Goal: Task Accomplishment & Management: Manage account settings

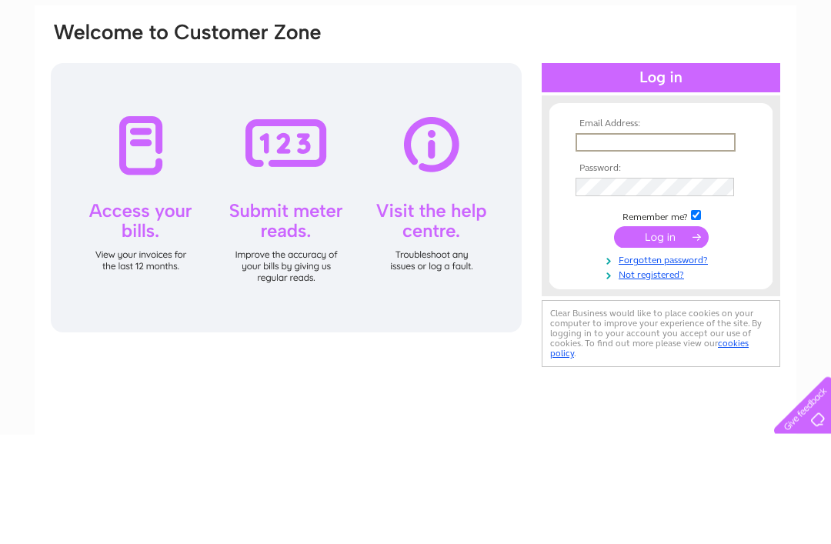
scroll to position [110, 0]
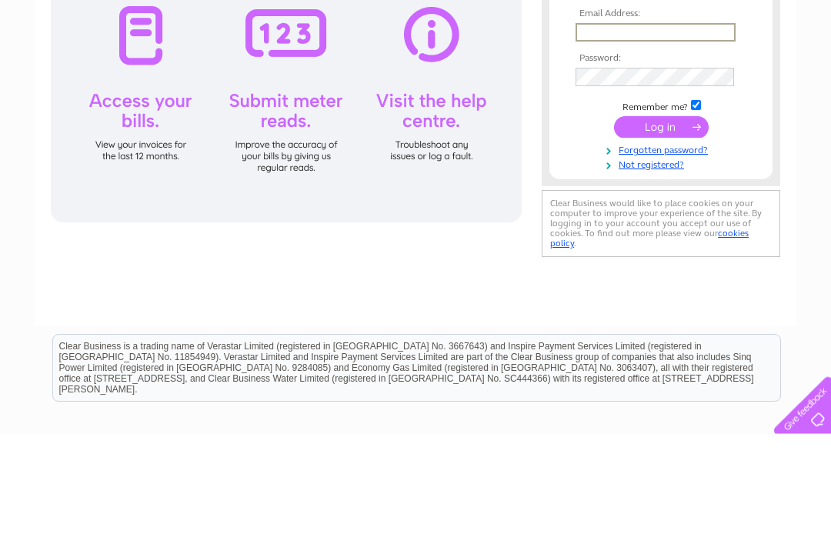
type input "[PERSON_NAME][EMAIL_ADDRESS][DOMAIN_NAME]"
click at [661, 238] on input "submit" at bounding box center [661, 236] width 95 height 22
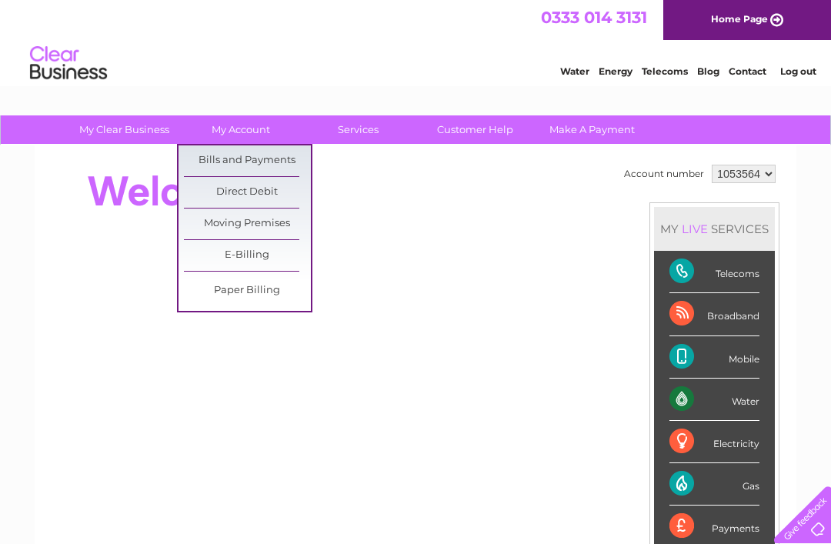
click at [279, 158] on link "Bills and Payments" at bounding box center [247, 160] width 127 height 31
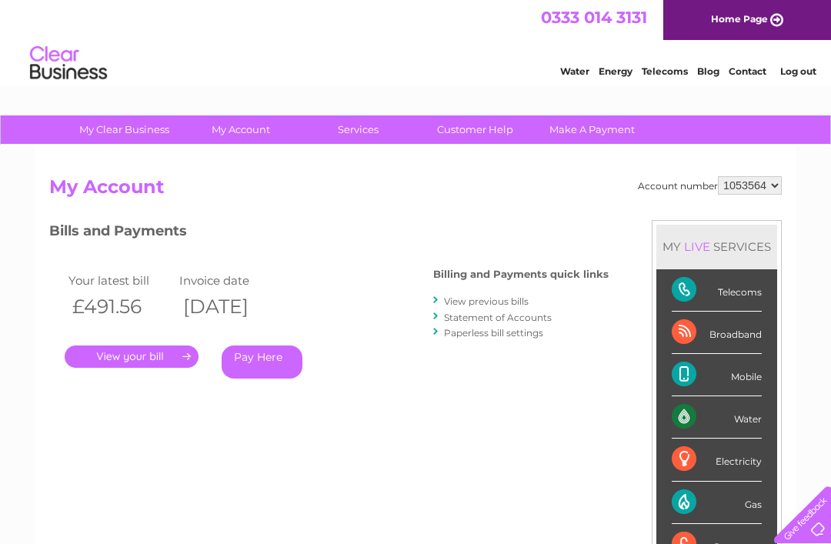
click at [135, 353] on link "." at bounding box center [132, 356] width 134 height 22
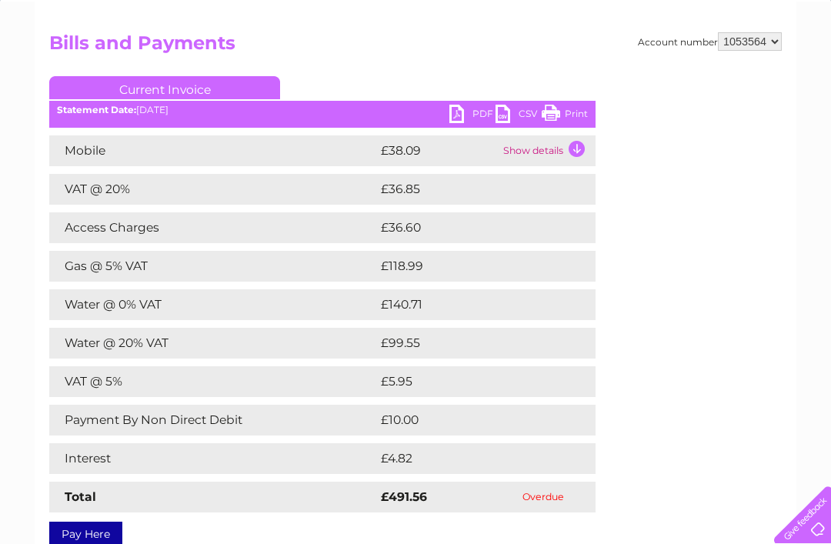
scroll to position [146, 0]
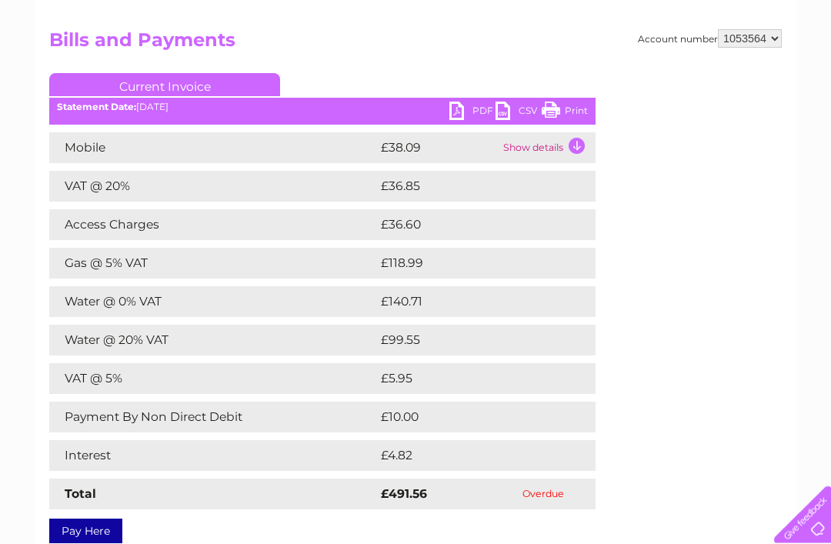
click at [462, 108] on link "PDF" at bounding box center [472, 113] width 46 height 22
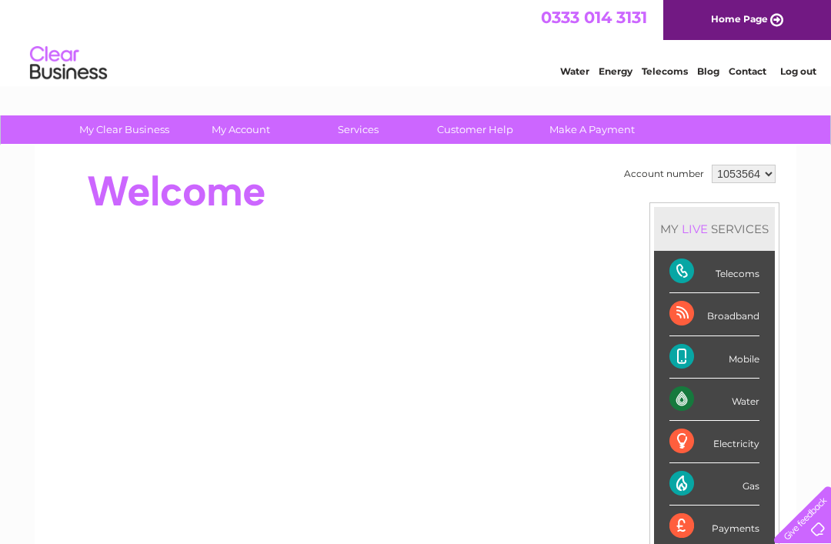
click at [471, 126] on link "Customer Help" at bounding box center [475, 129] width 127 height 28
